Goal: Complete application form

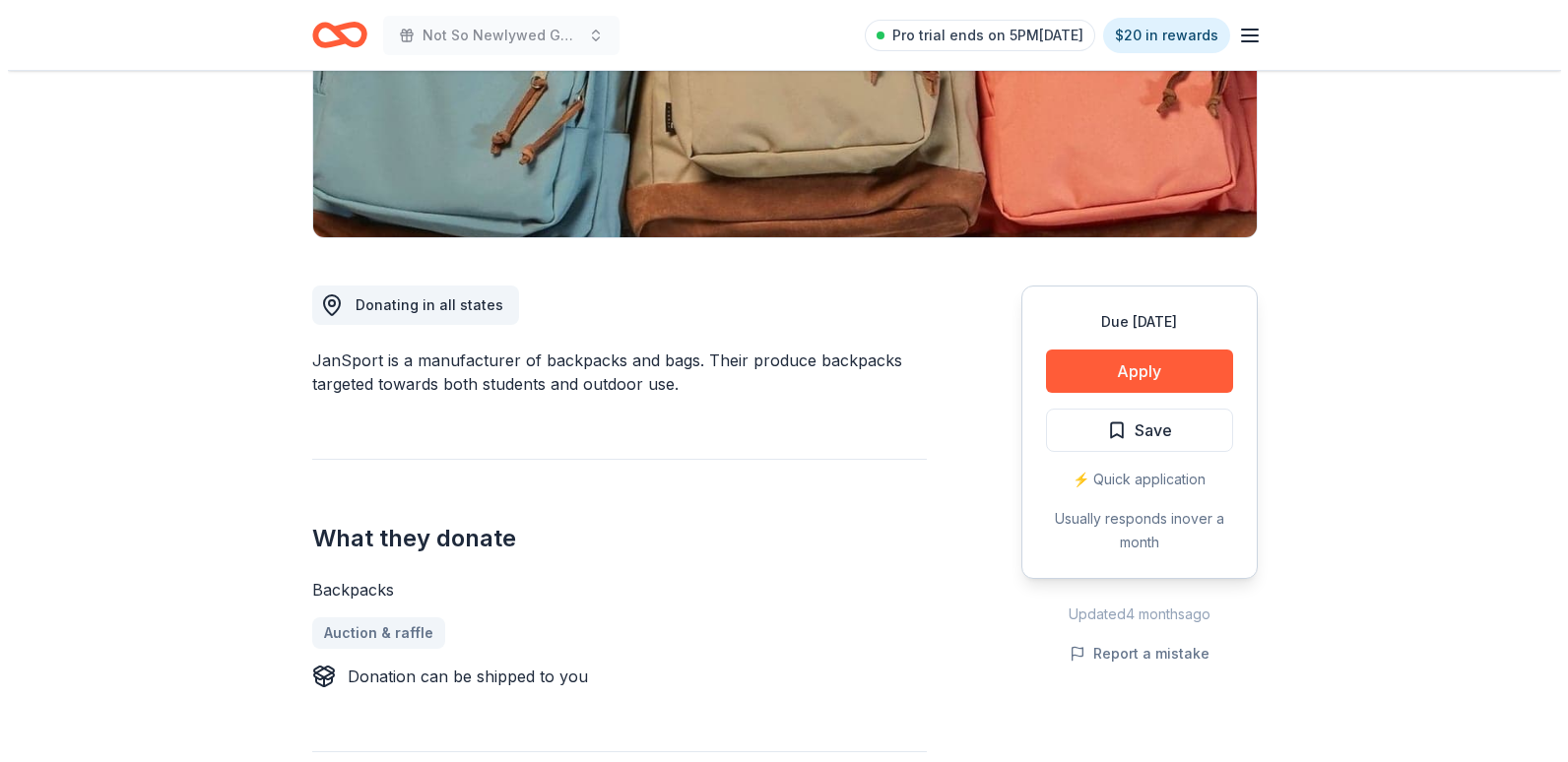
scroll to position [394, 0]
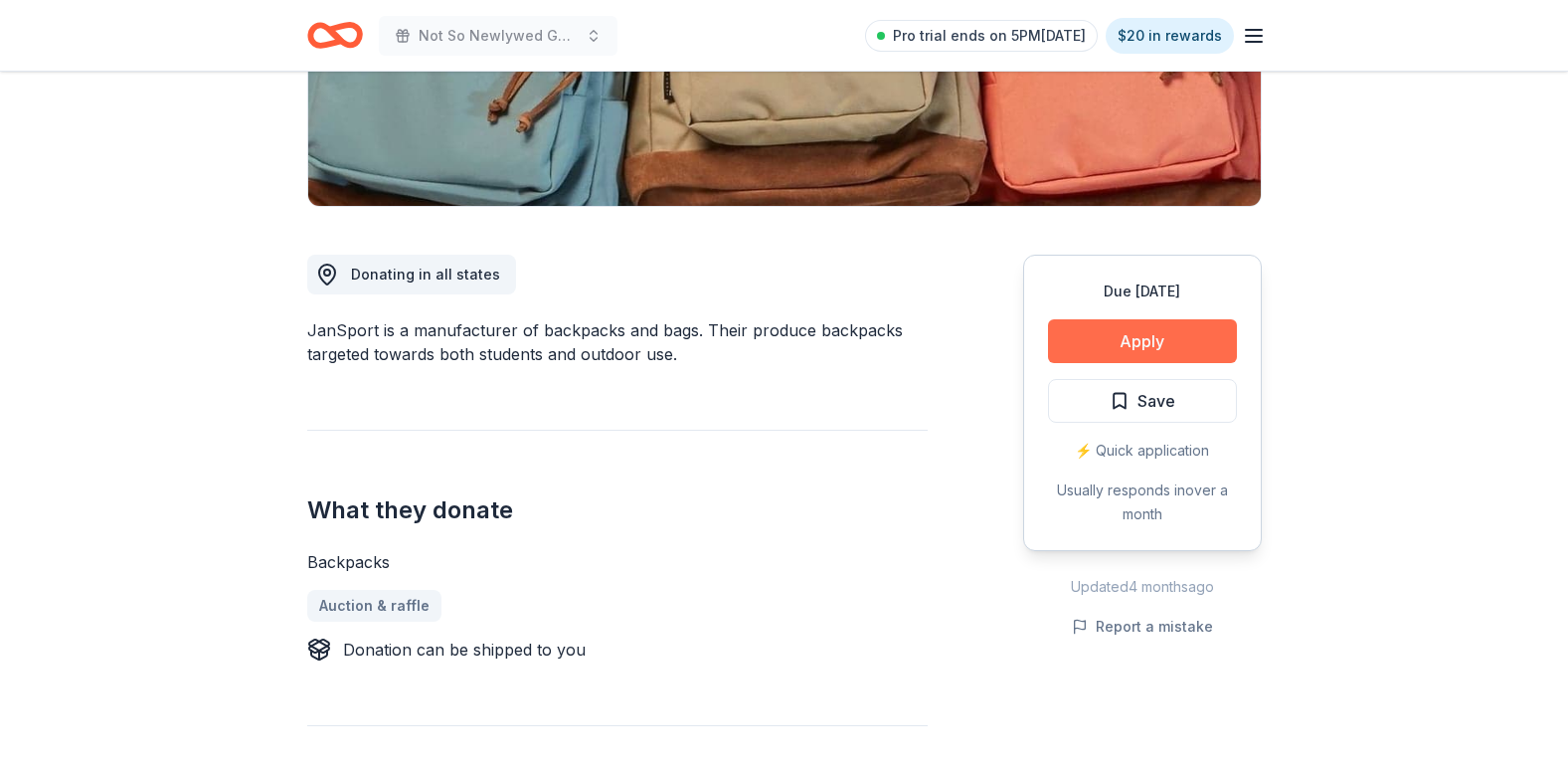
click at [1160, 341] on button "Apply" at bounding box center [1143, 341] width 189 height 44
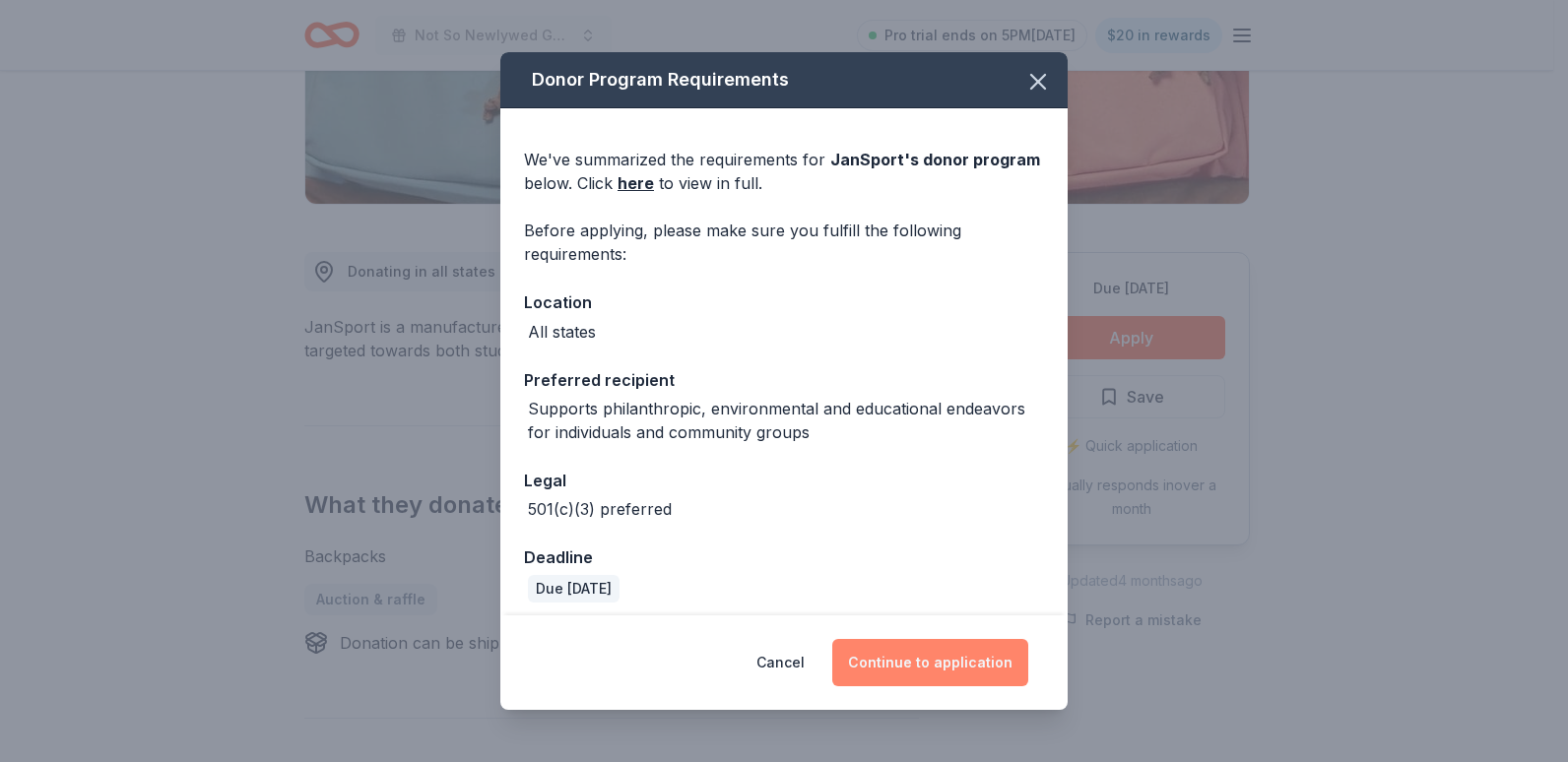
click at [942, 662] on button "Continue to application" at bounding box center [930, 662] width 196 height 47
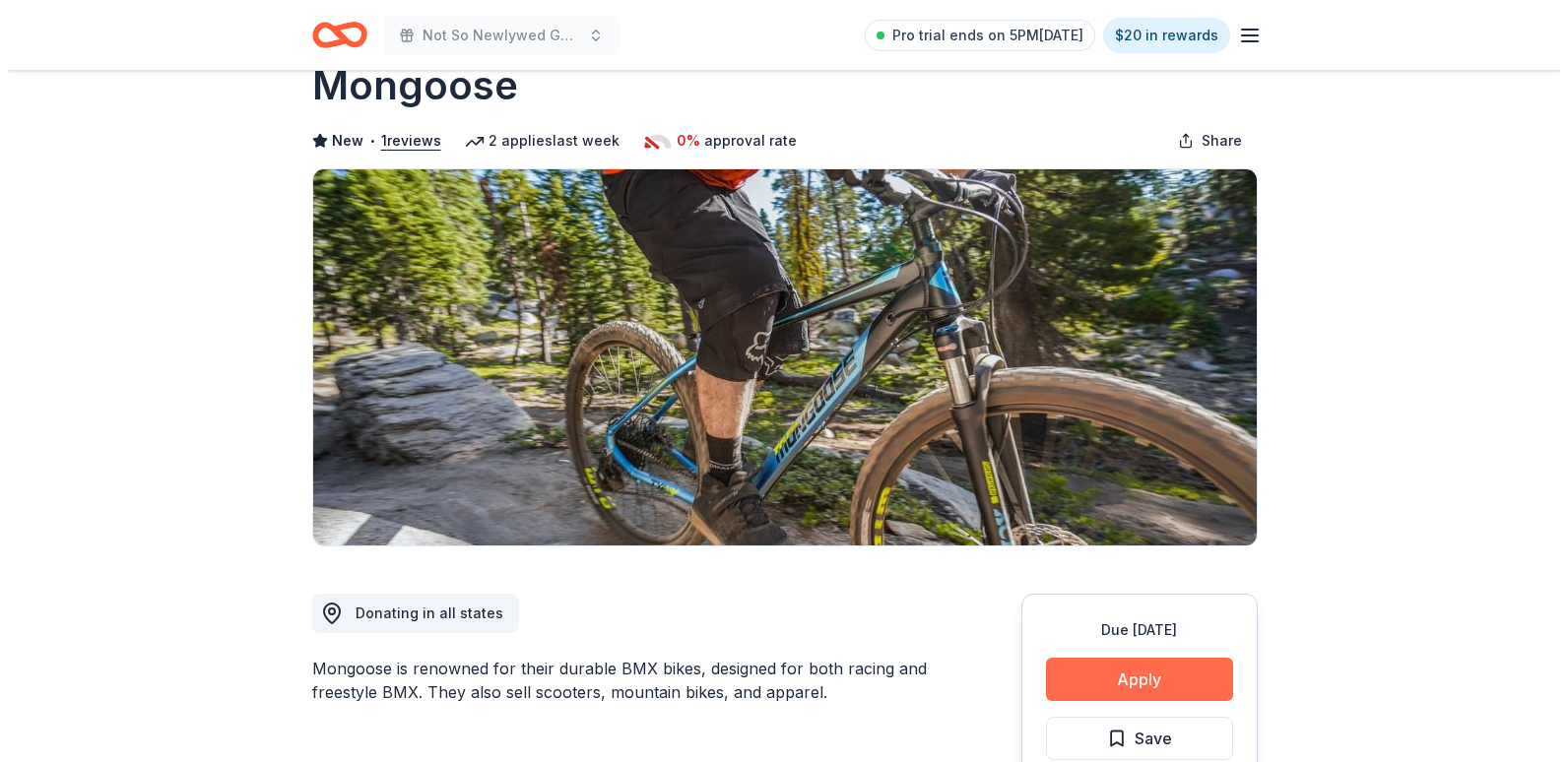
scroll to position [99, 0]
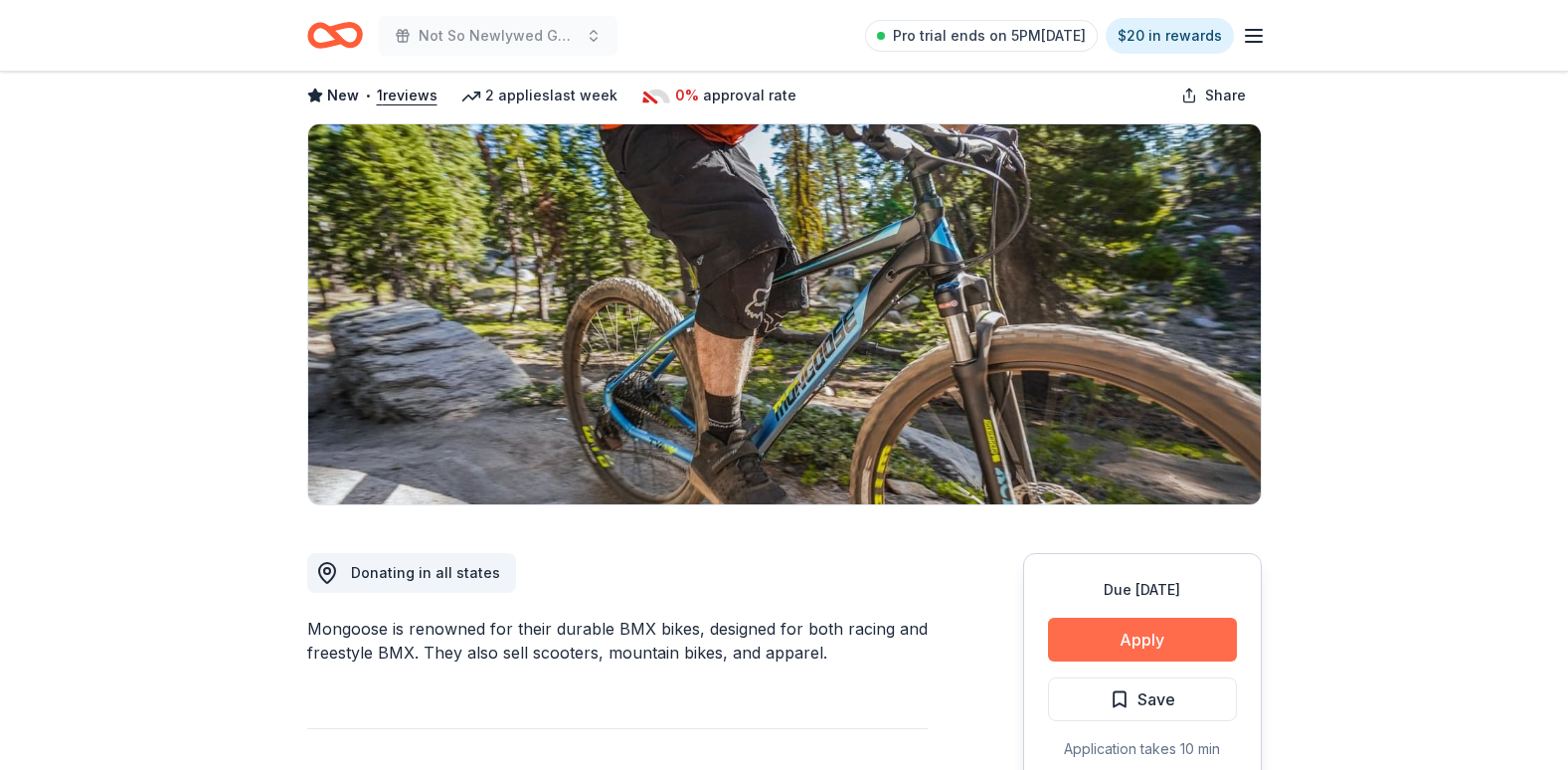
click at [1071, 632] on button "Apply" at bounding box center [1143, 640] width 189 height 44
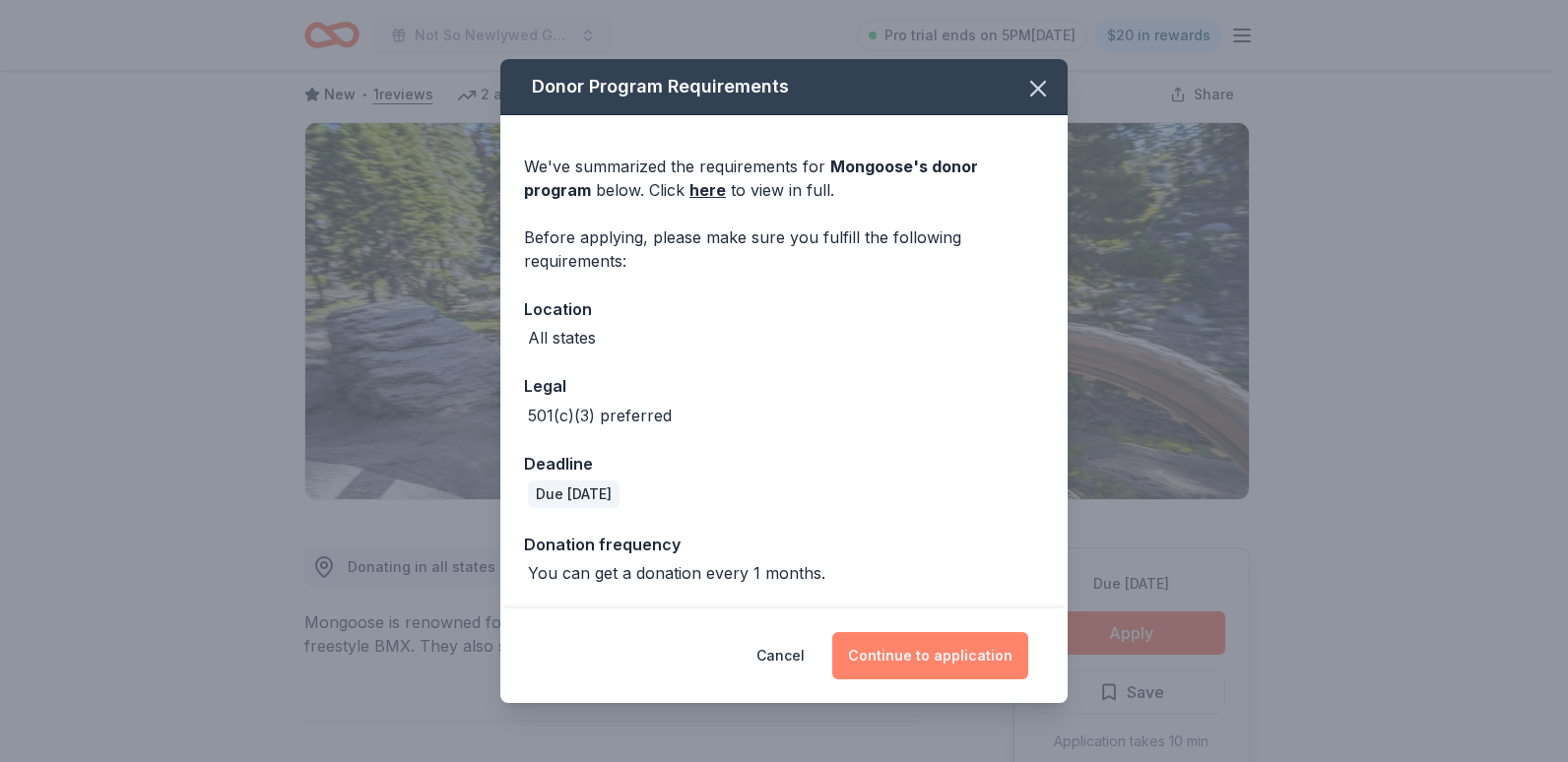
click at [960, 646] on button "Continue to application" at bounding box center [930, 656] width 196 height 47
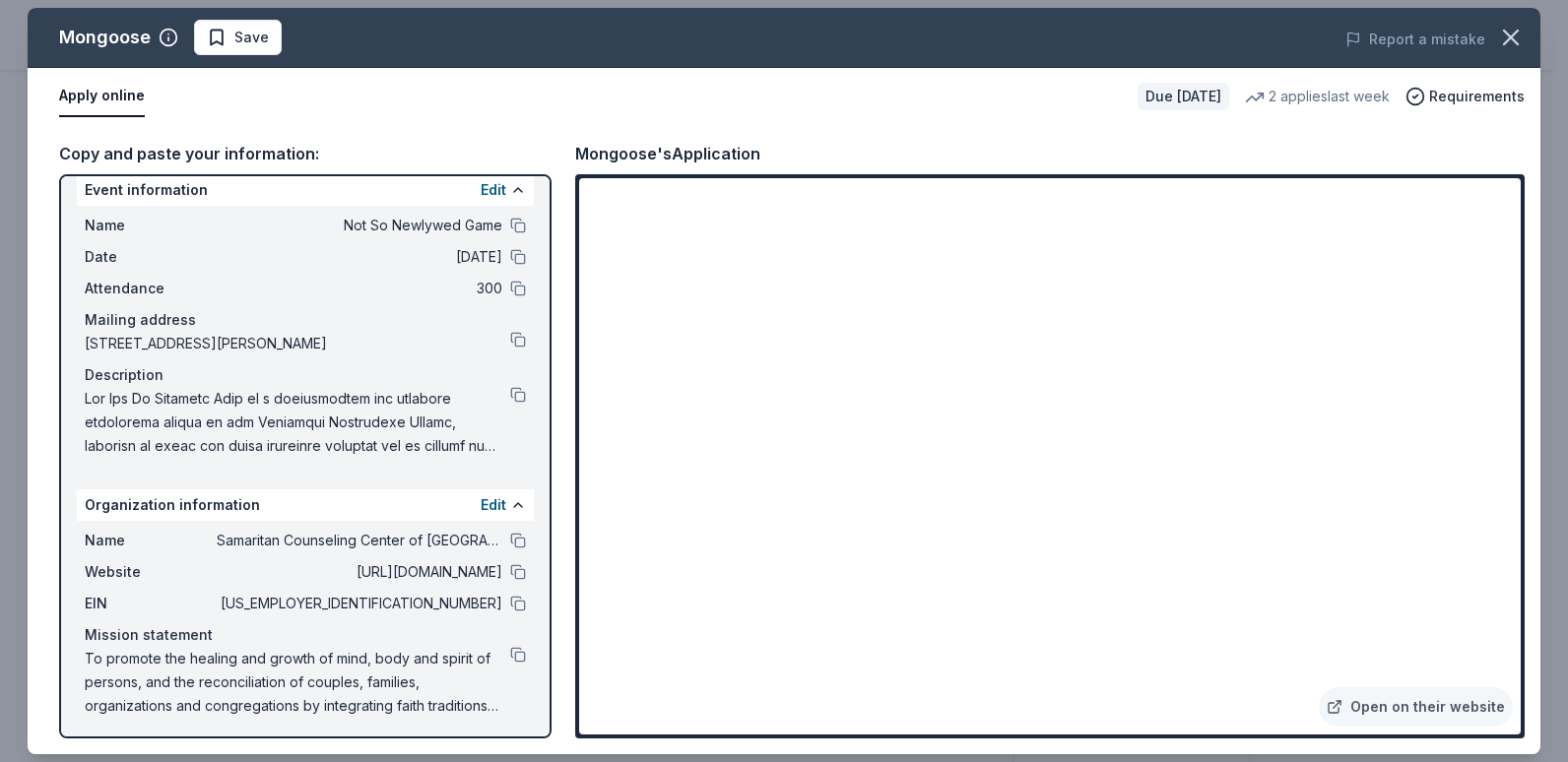
scroll to position [23, 0]
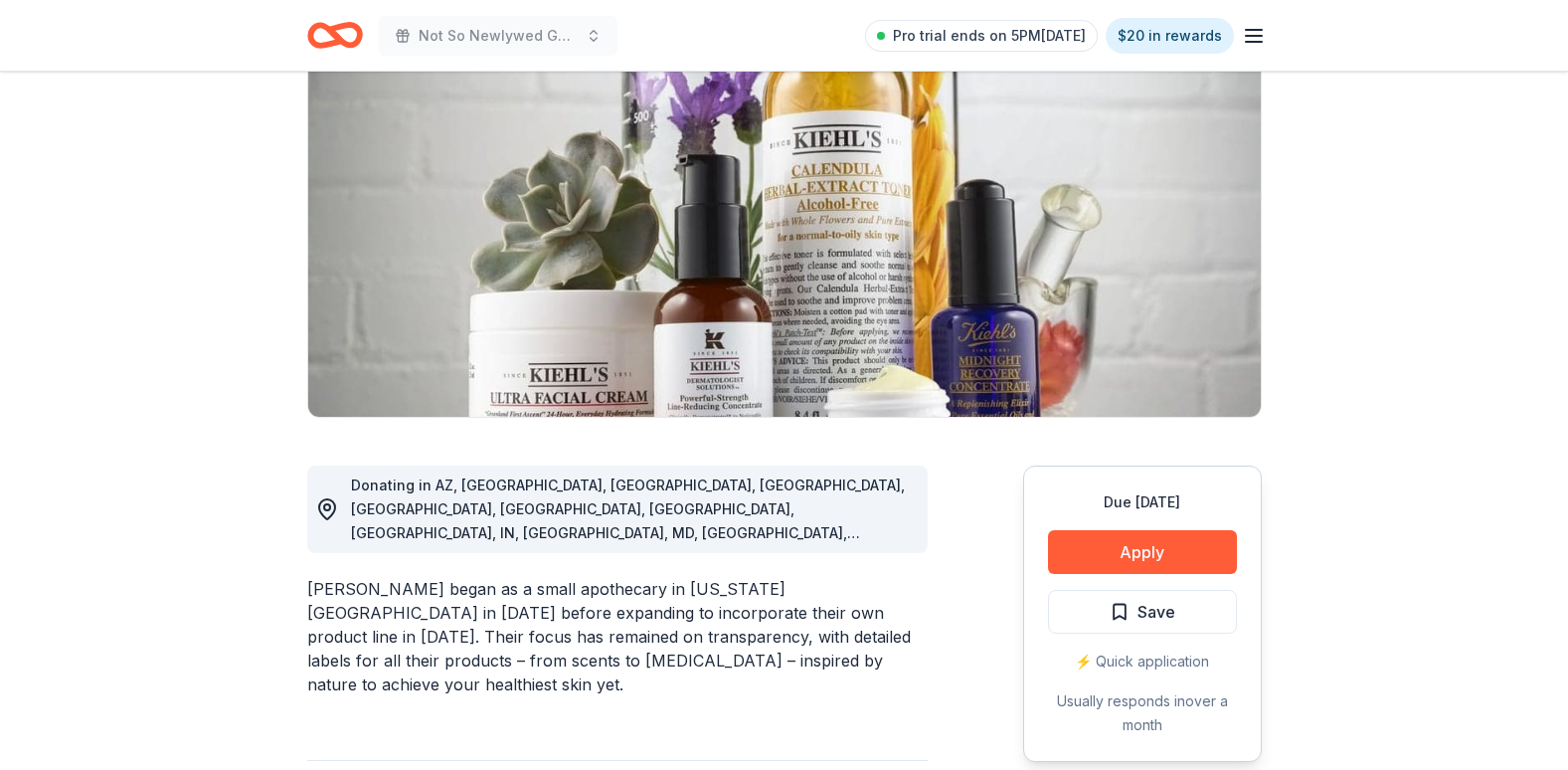
scroll to position [199, 0]
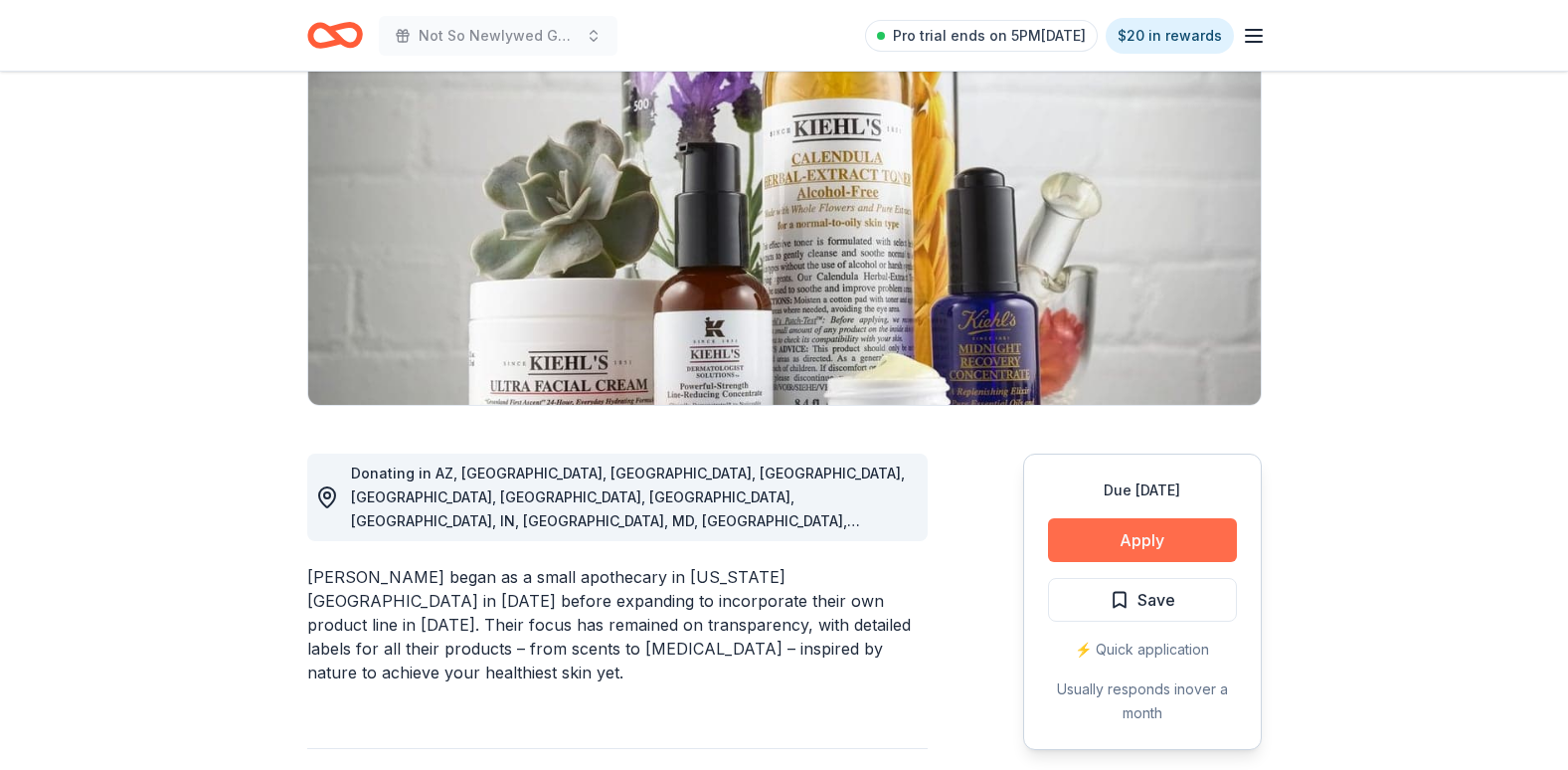
click at [1162, 525] on button "Apply" at bounding box center [1143, 541] width 189 height 44
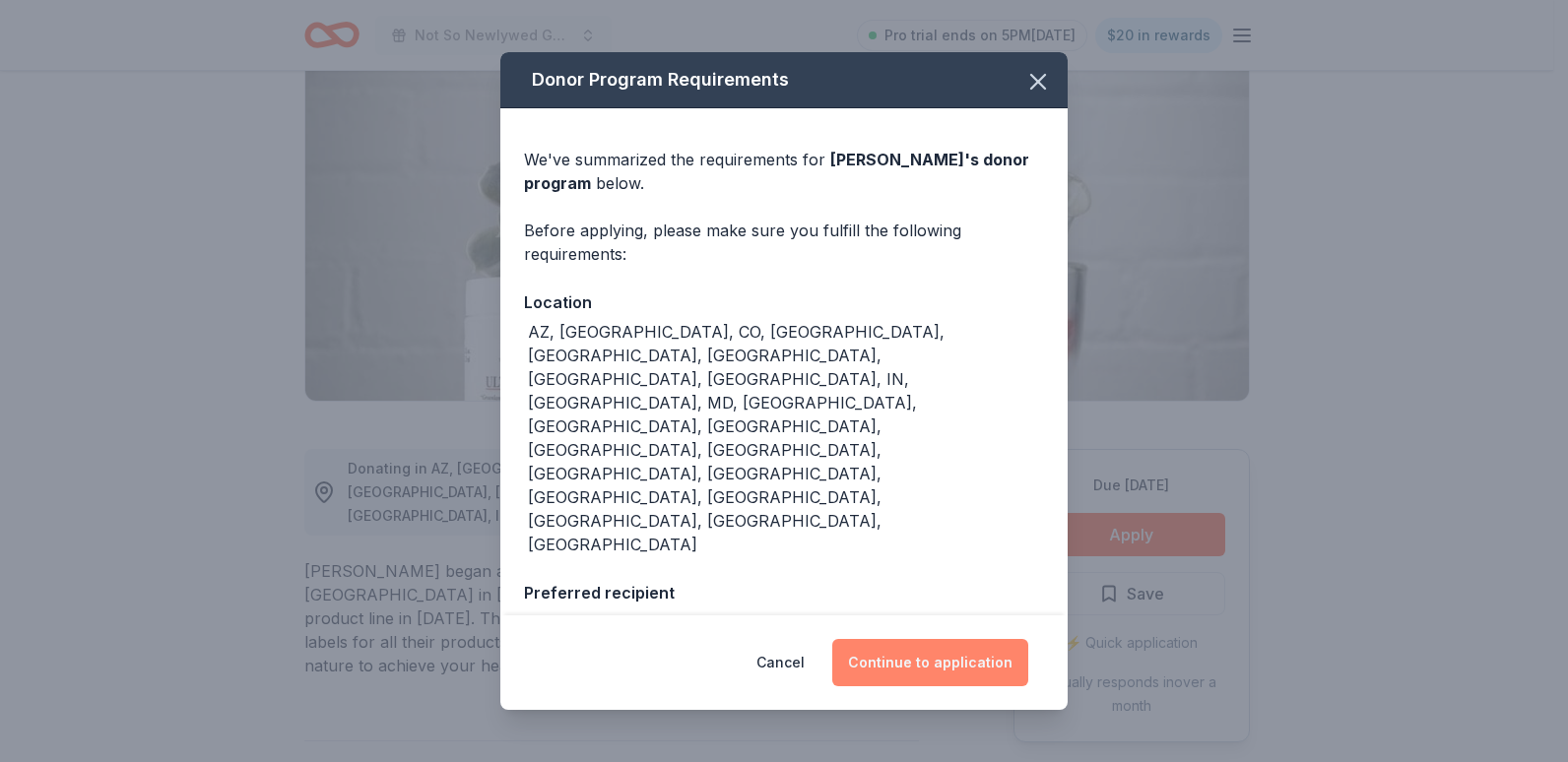
click at [959, 639] on button "Continue to application" at bounding box center [930, 662] width 196 height 47
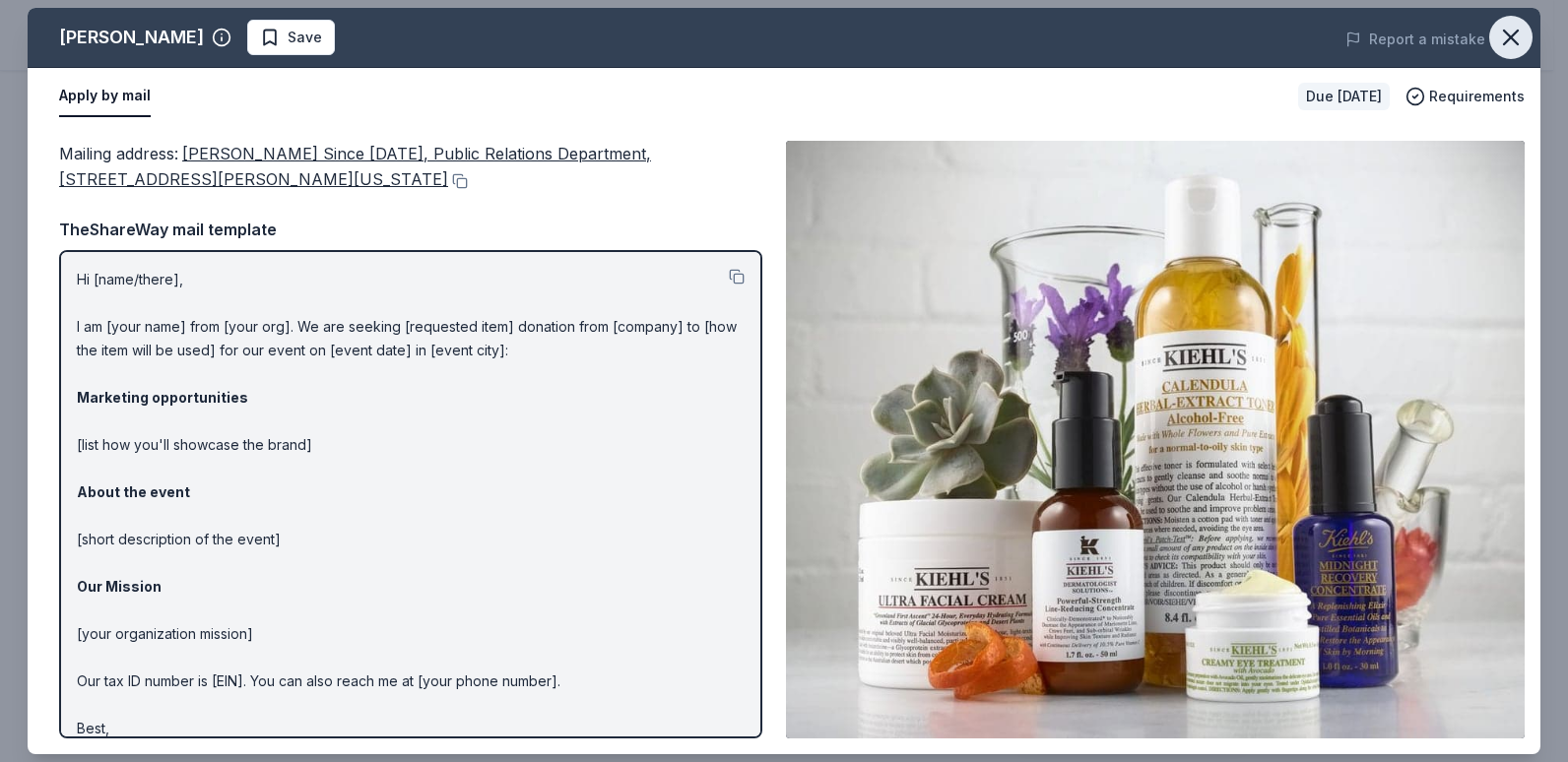
click at [1514, 43] on icon "button" at bounding box center [1511, 38] width 28 height 28
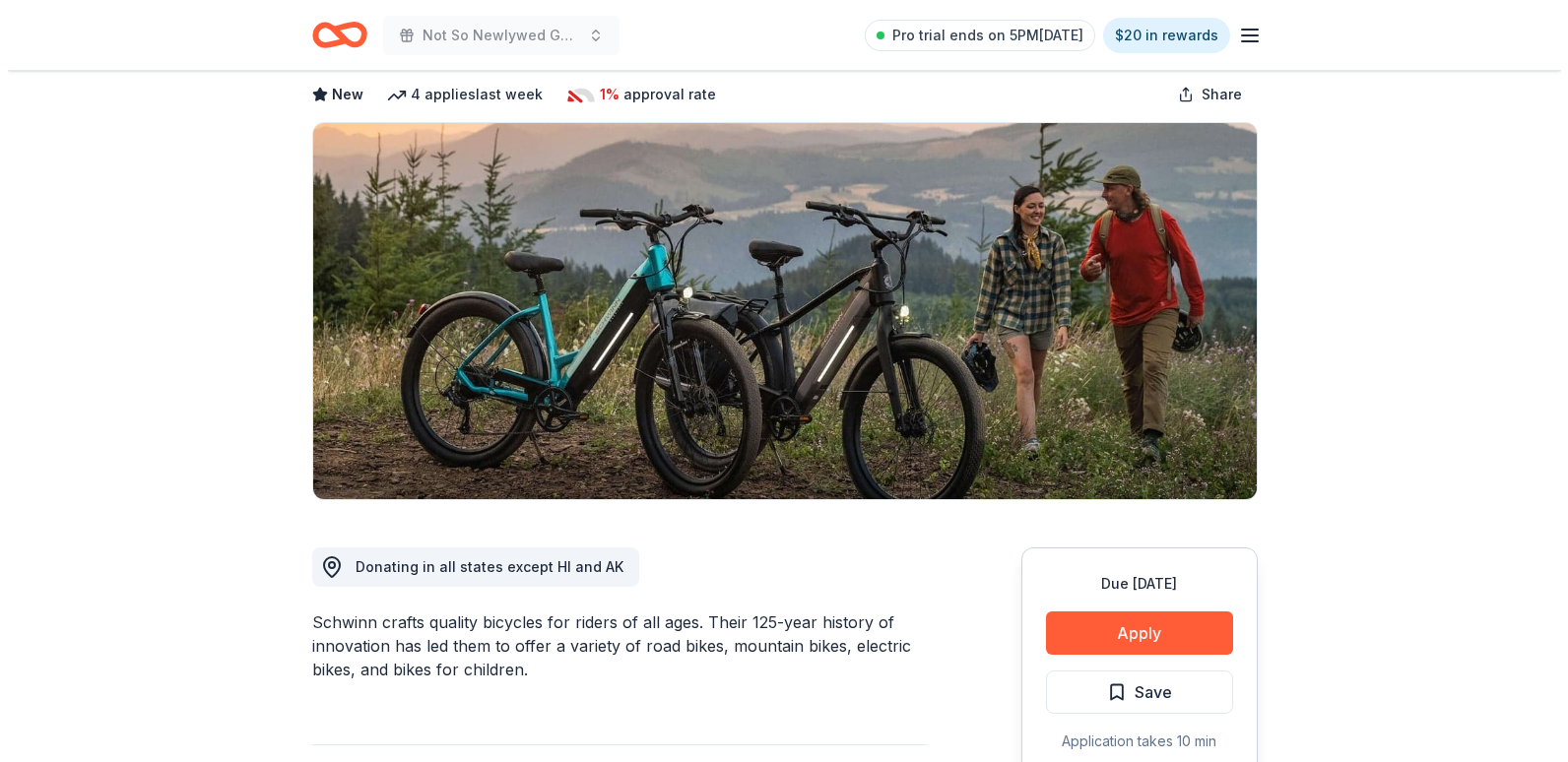
scroll to position [197, 0]
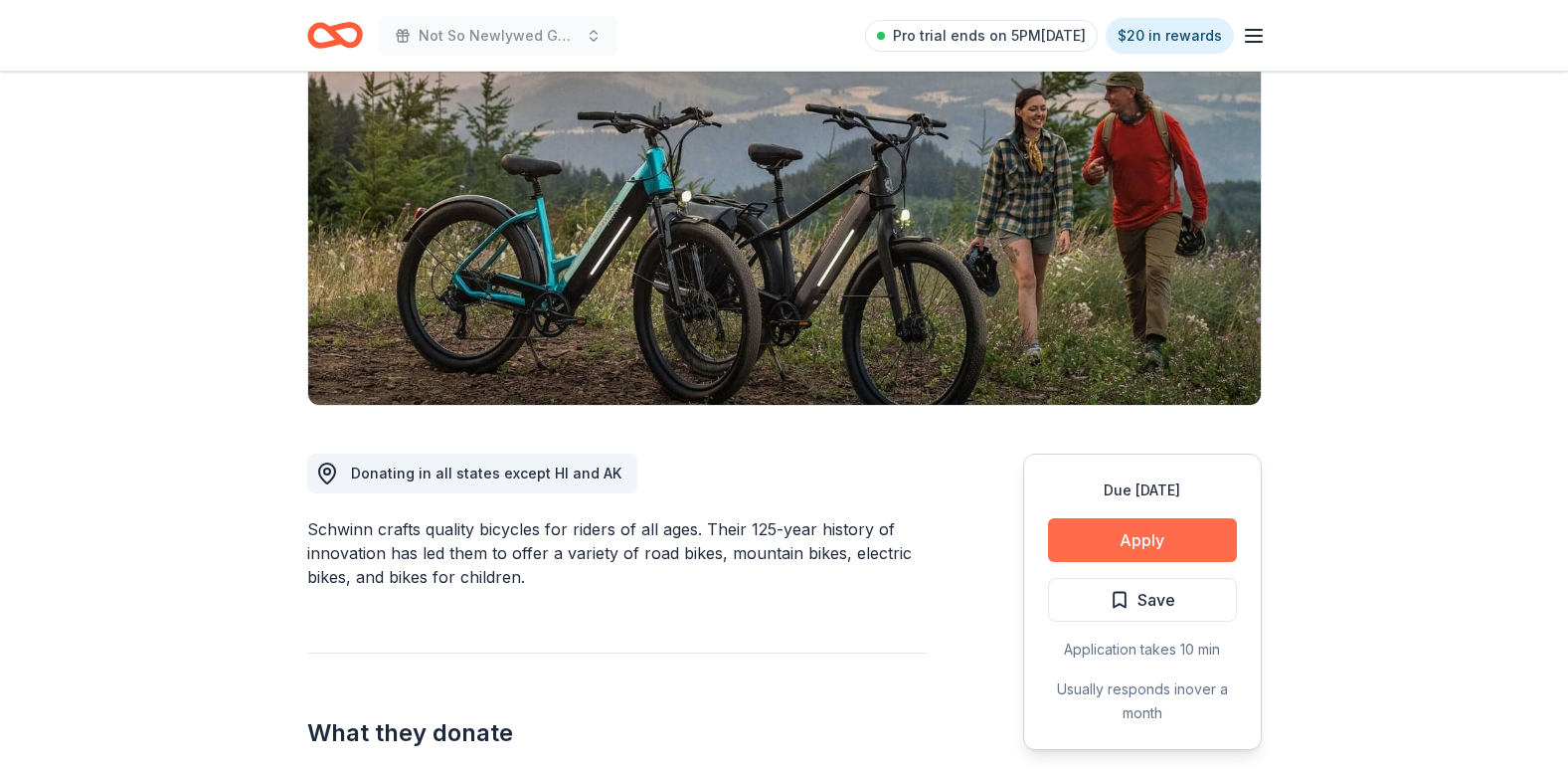
click at [1084, 536] on button "Apply" at bounding box center [1143, 541] width 189 height 44
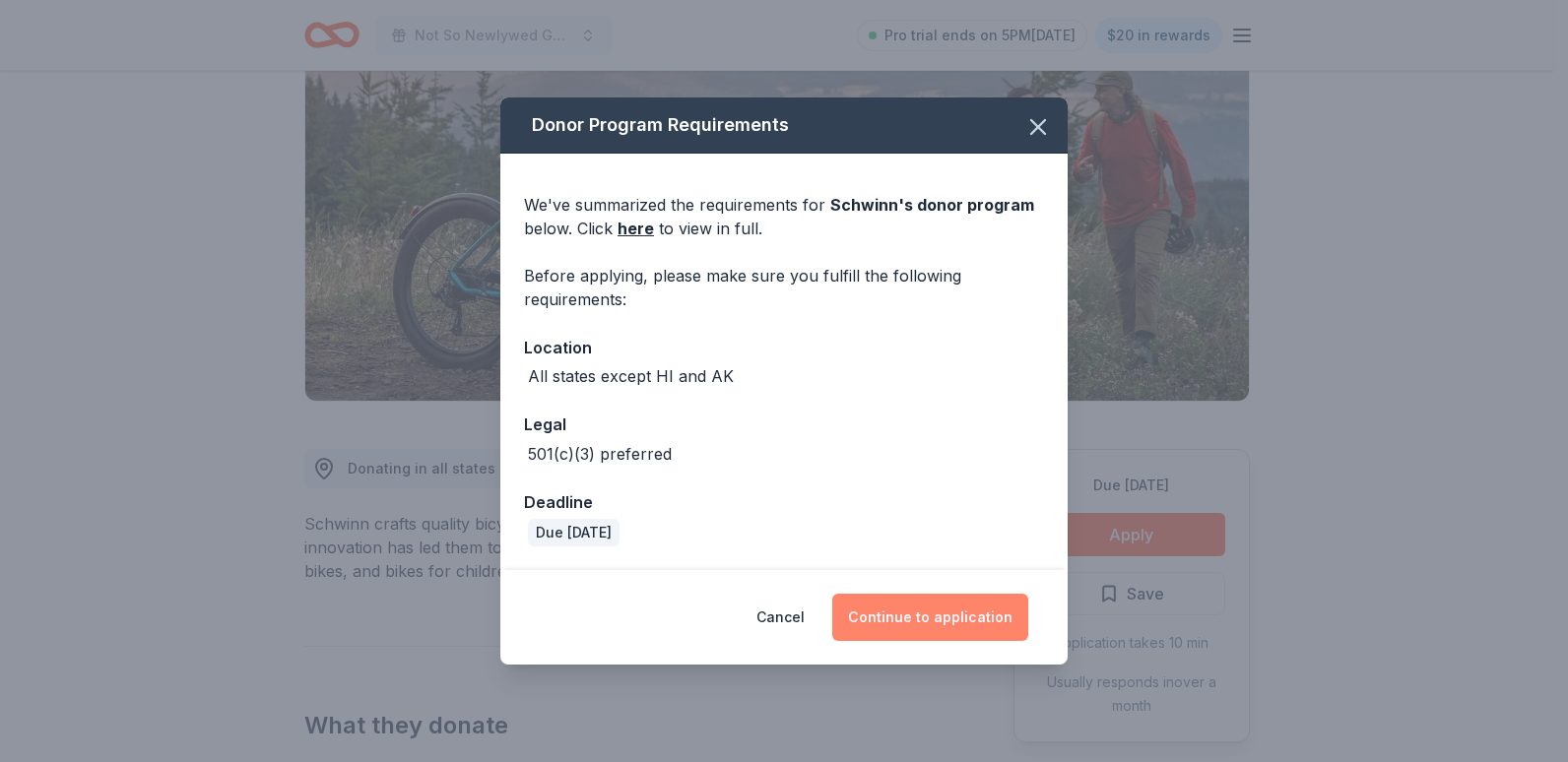
click at [906, 618] on button "Continue to application" at bounding box center [930, 618] width 196 height 47
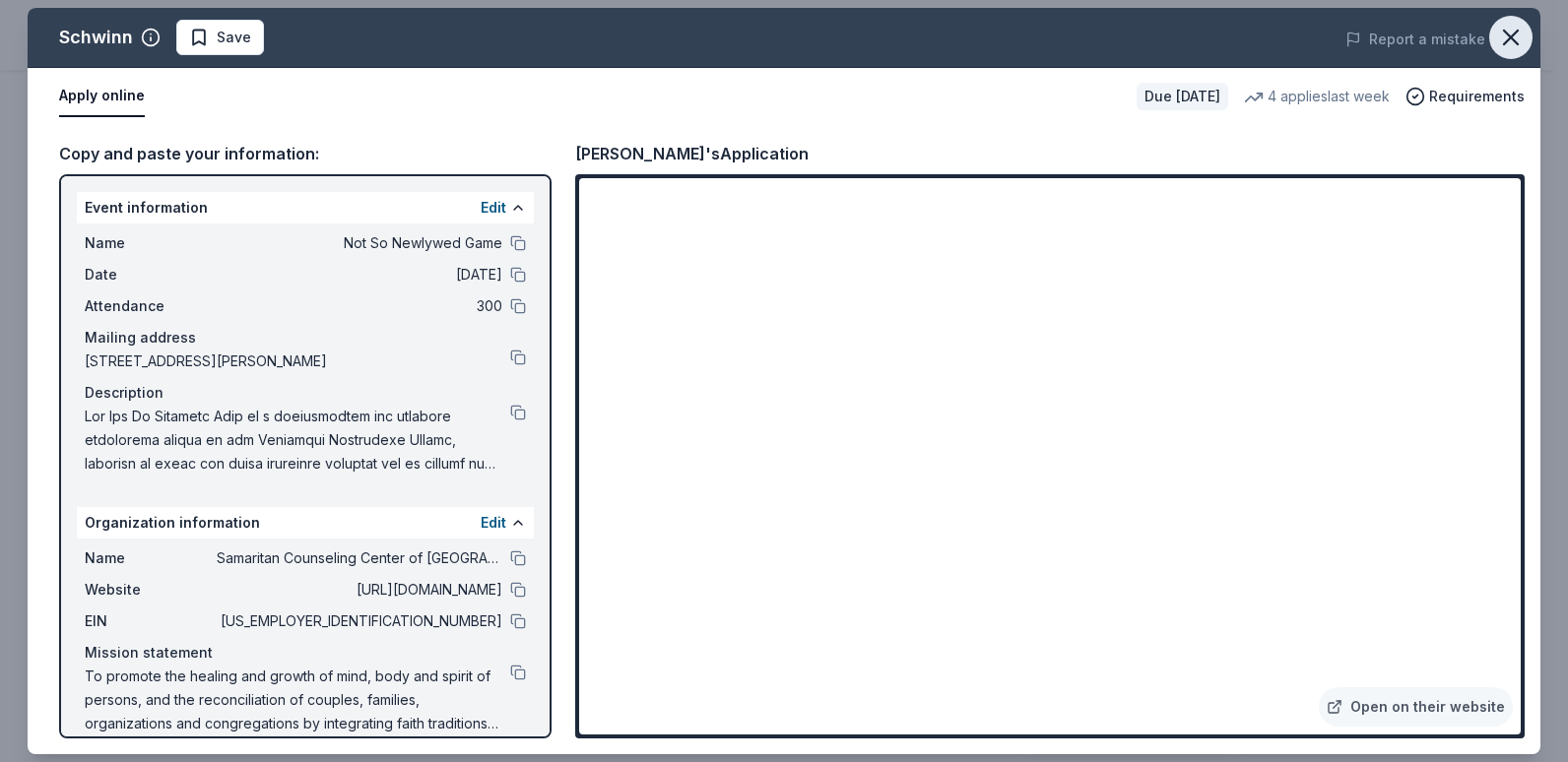
click at [1511, 40] on icon "button" at bounding box center [1511, 38] width 28 height 28
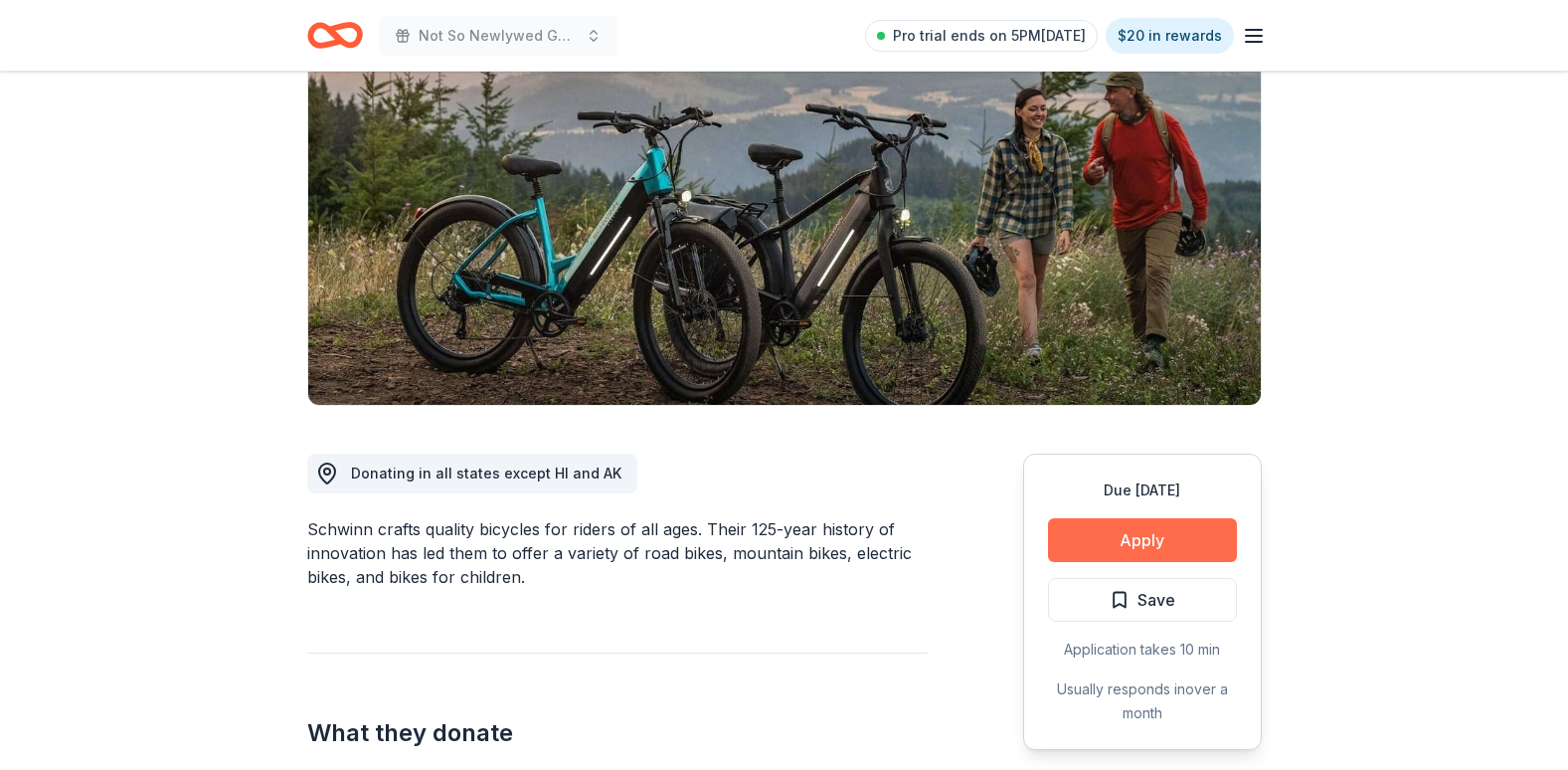
click at [1156, 534] on button "Apply" at bounding box center [1143, 541] width 189 height 44
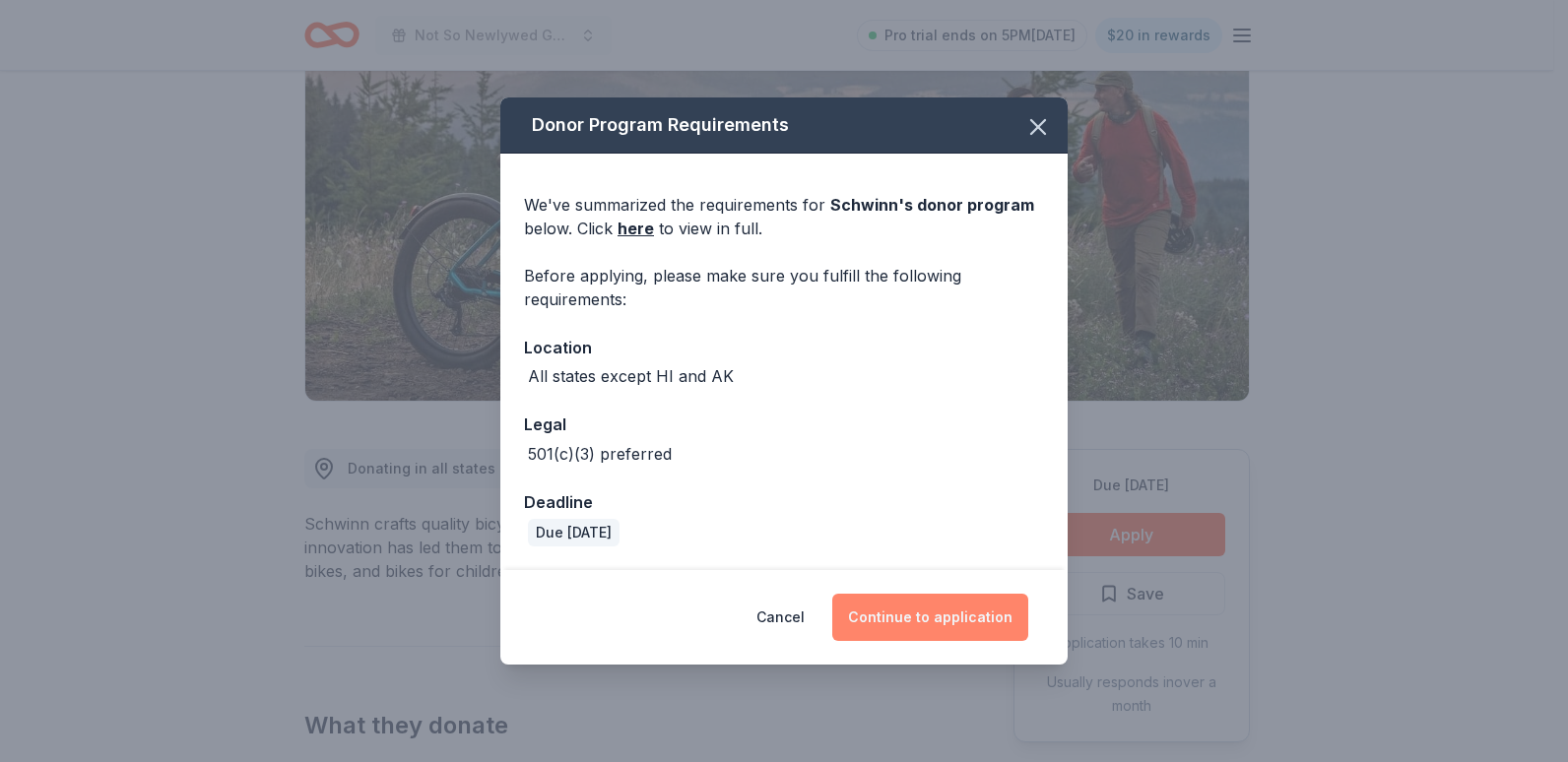
click at [887, 618] on button "Continue to application" at bounding box center [930, 618] width 196 height 47
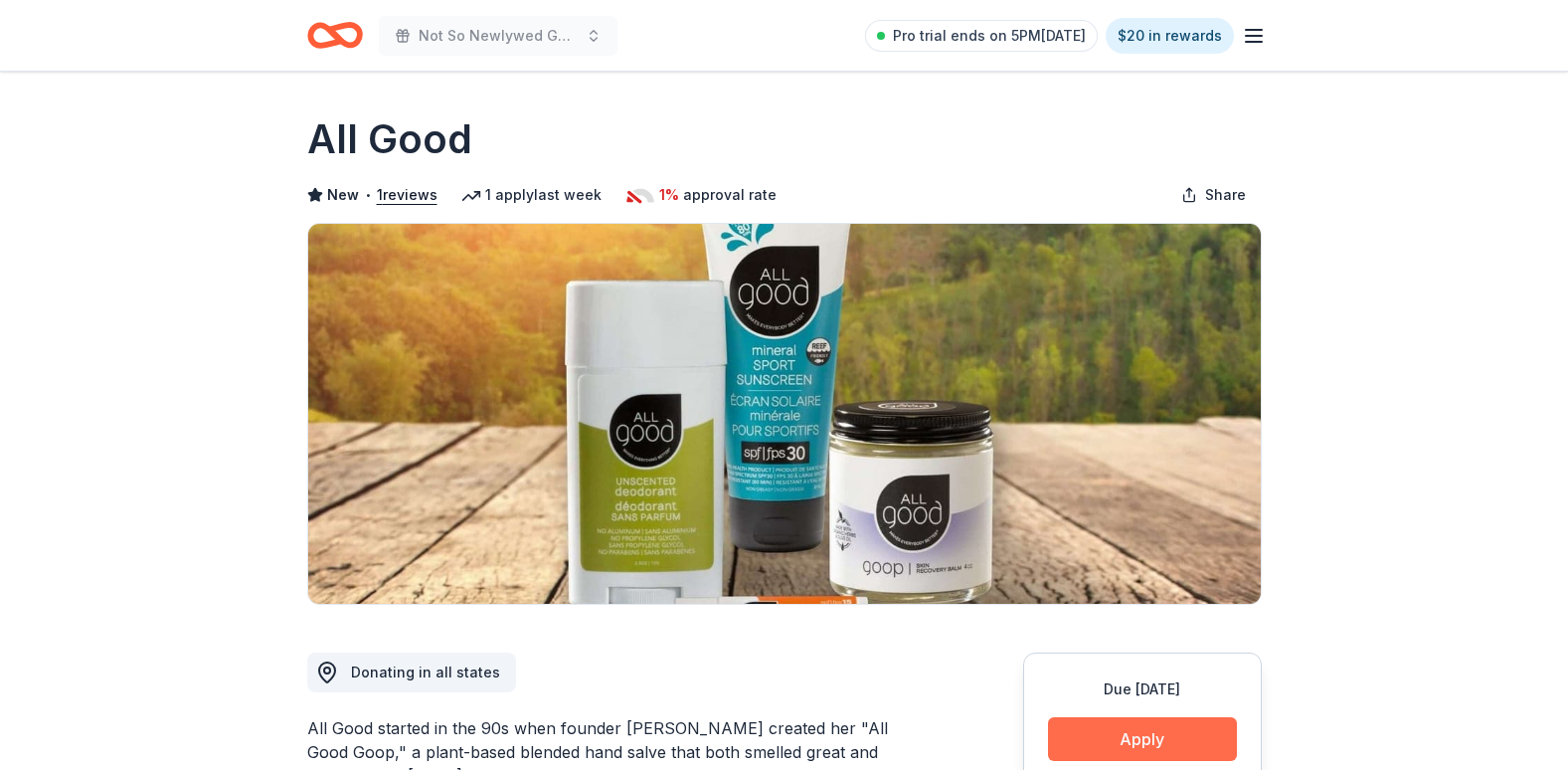
click at [1139, 740] on button "Apply" at bounding box center [1143, 739] width 189 height 44
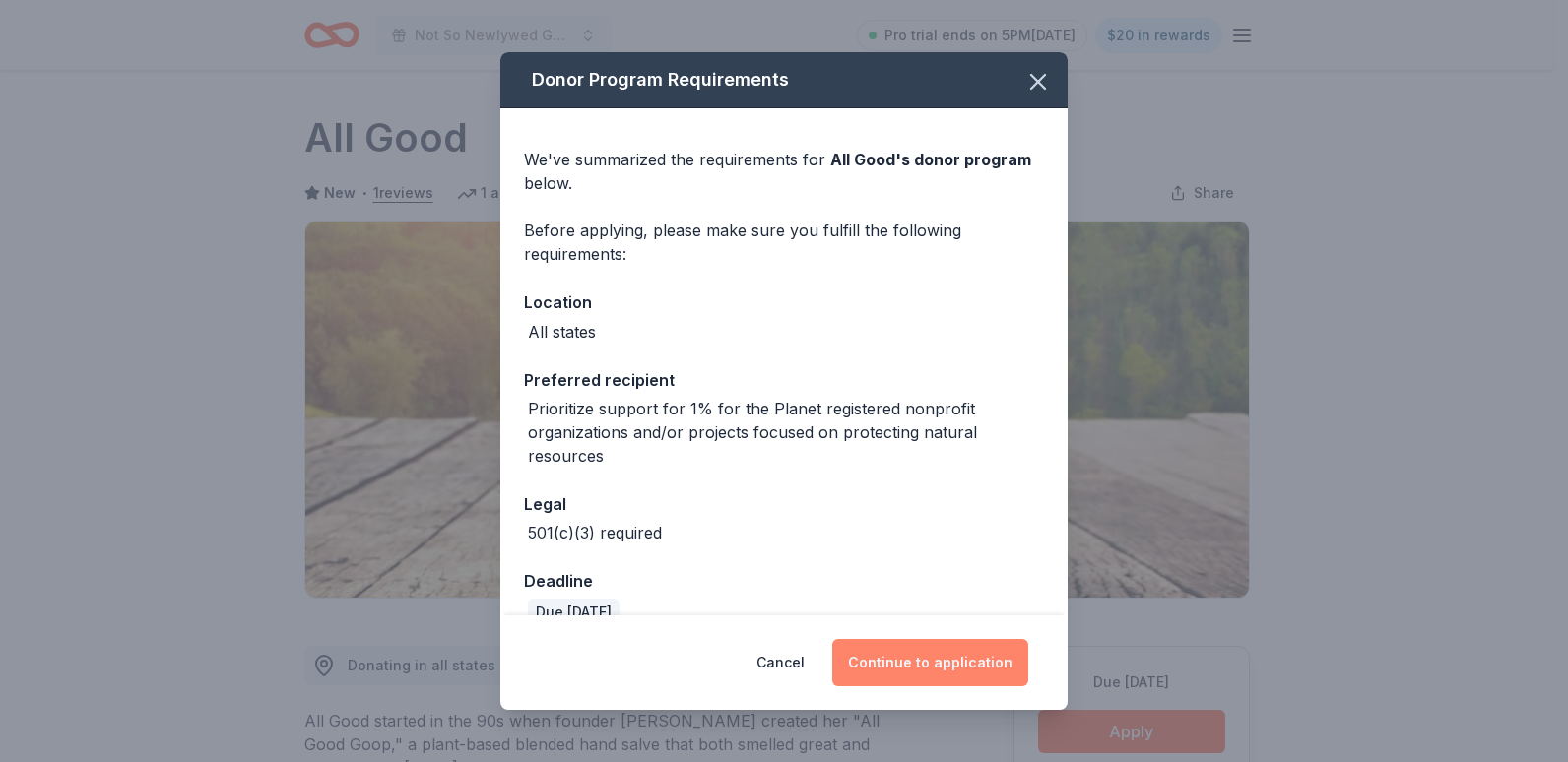
click at [913, 675] on button "Continue to application" at bounding box center [930, 662] width 196 height 47
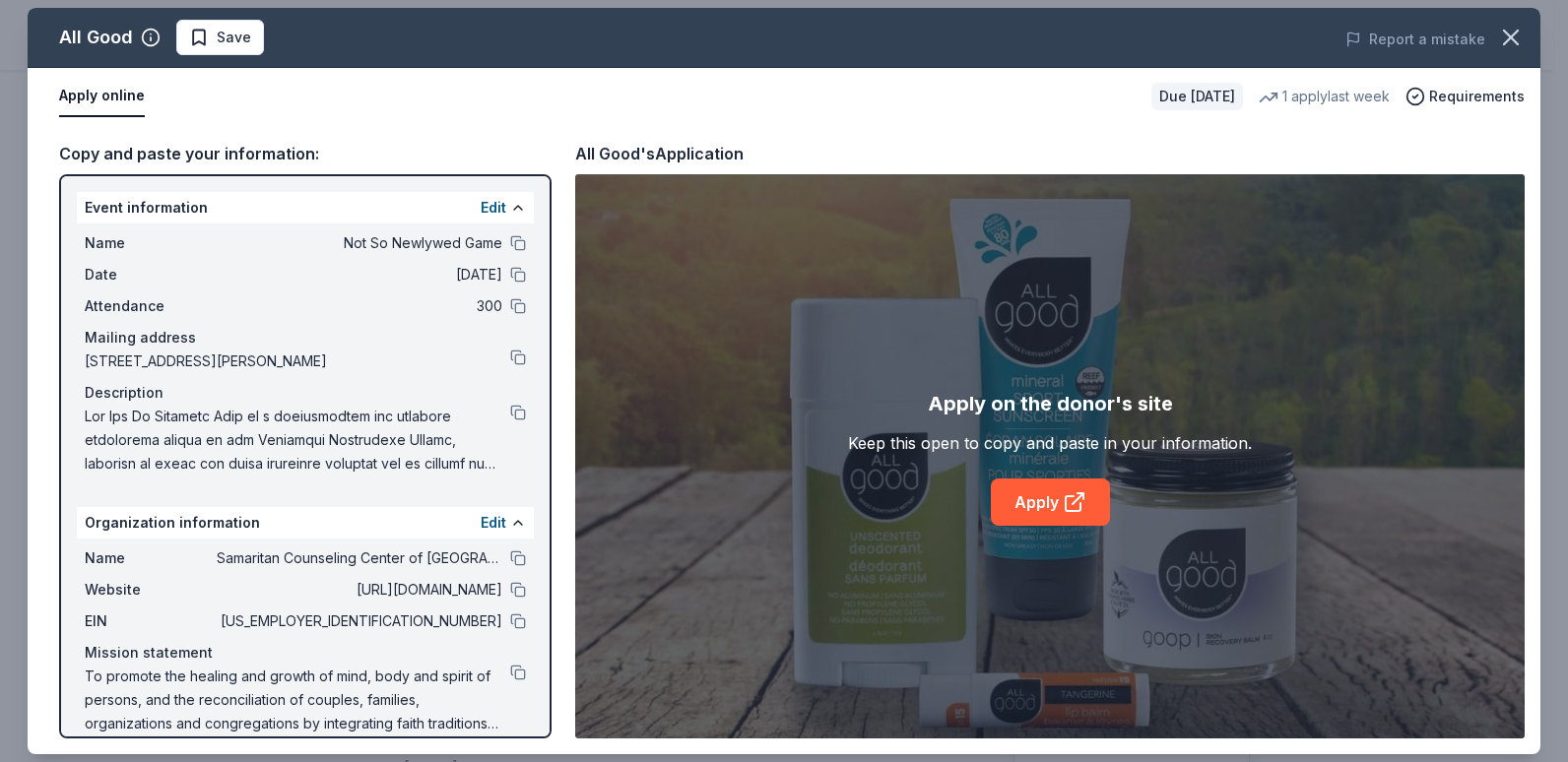
click at [1032, 530] on div "Apply on the donor's site Keep this open to copy and paste in your information.…" at bounding box center [1051, 457] width 950 height 565
click at [1036, 513] on link "Apply" at bounding box center [1051, 502] width 119 height 47
